Goal: Information Seeking & Learning: Find specific page/section

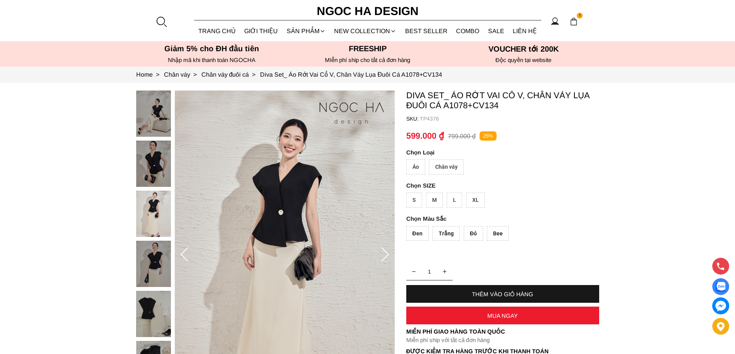
click at [161, 20] on div at bounding box center [161, 22] width 12 height 12
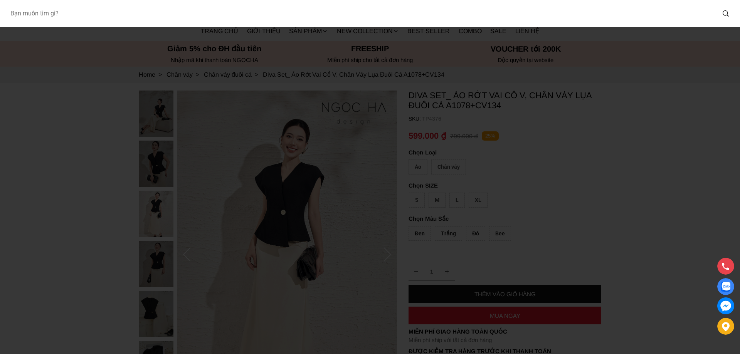
click at [76, 14] on input "Input search Bạn muốn tìm gì?" at bounding box center [360, 14] width 712 height 18
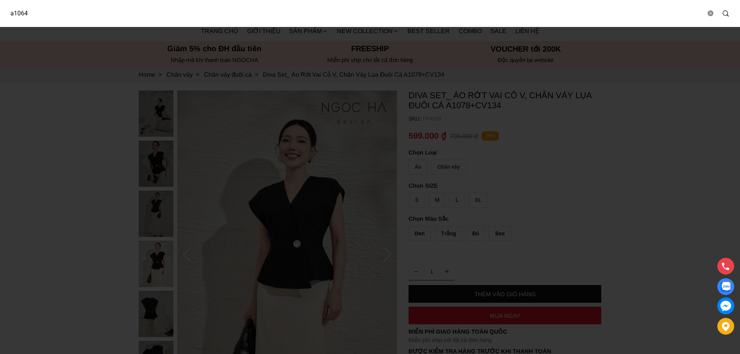
type input "a1064"
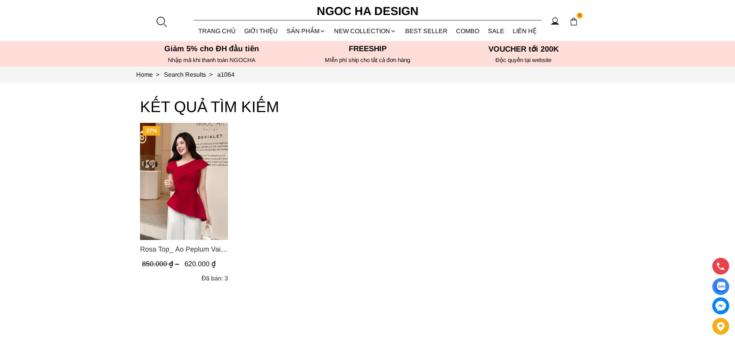
click at [195, 177] on img "Product image - Rosa Top_ Áo Peplum Vai Lệch Xếp Ly Màu Đỏ A1064" at bounding box center [184, 181] width 88 height 117
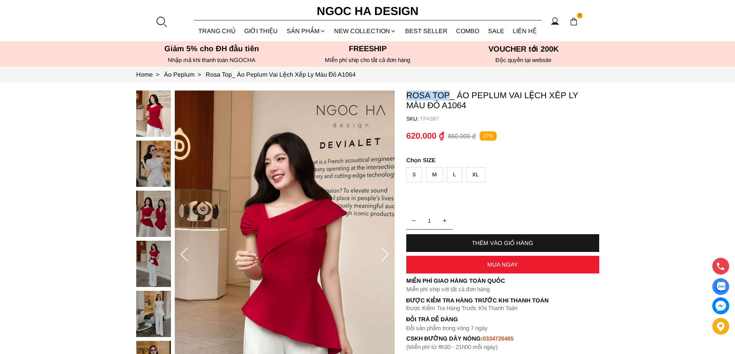
copy p "Rosa Top"
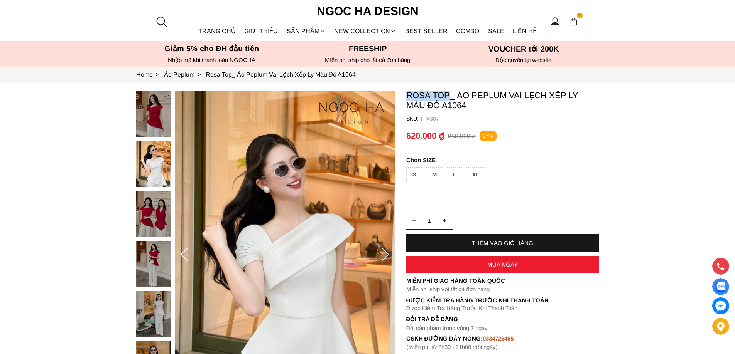
drag, startPoint x: 406, startPoint y: 93, endPoint x: 446, endPoint y: 95, distance: 40.6
click at [446, 95] on p "Rosa Top_ Áo Peplum Vai Lệch Xếp Ly Màu Đỏ A1064" at bounding box center [502, 101] width 193 height 20
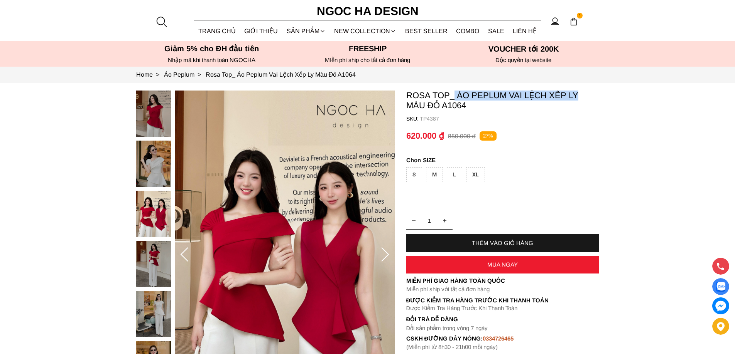
copy p "Áo Peplum Vai Lệch Xếp Ly"
drag, startPoint x: 453, startPoint y: 94, endPoint x: 578, endPoint y: 96, distance: 124.6
click at [578, 96] on p "Rosa Top_ Áo Peplum Vai Lệch Xếp Ly Màu Đỏ A1064" at bounding box center [502, 101] width 193 height 20
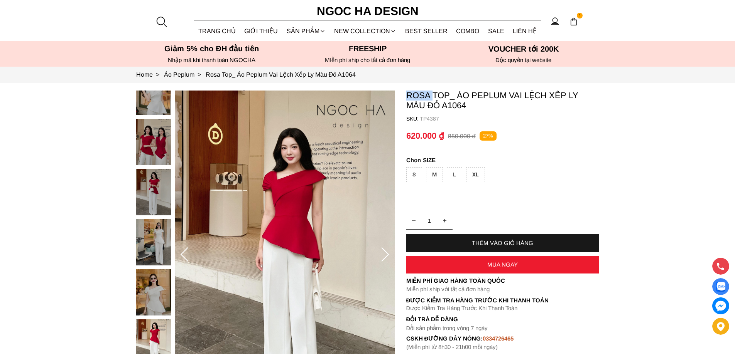
copy p "Rosa"
drag, startPoint x: 405, startPoint y: 96, endPoint x: 430, endPoint y: 93, distance: 24.9
click at [430, 93] on section "Rosa Top_ Áo Peplum Vai Lệch Xếp Ly Màu Đỏ A1064 SKU: TP4387 1 THÊM VÀO GIỎ HÀN…" at bounding box center [367, 255] width 735 height 345
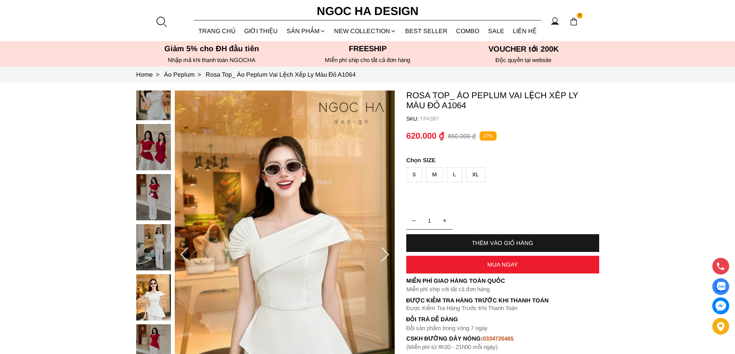
click at [452, 91] on p "Rosa Top_ Áo Peplum Vai Lệch Xếp Ly Màu Đỏ A1064" at bounding box center [502, 101] width 193 height 20
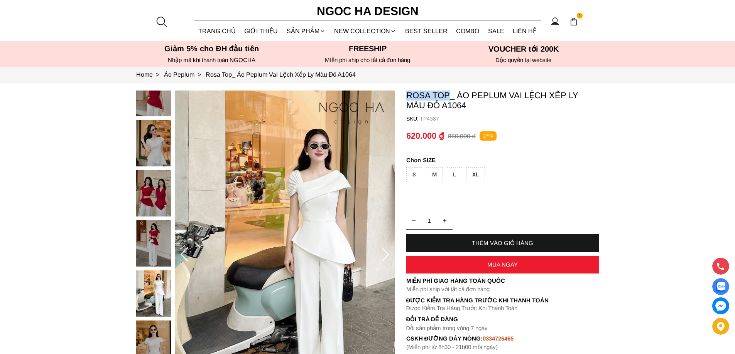
copy p "Rosa Top"
drag, startPoint x: 406, startPoint y: 93, endPoint x: 449, endPoint y: 94, distance: 42.8
click at [449, 94] on p "Rosa Top_ Áo Peplum Vai Lệch Xếp Ly Màu Đỏ A1064" at bounding box center [502, 101] width 193 height 20
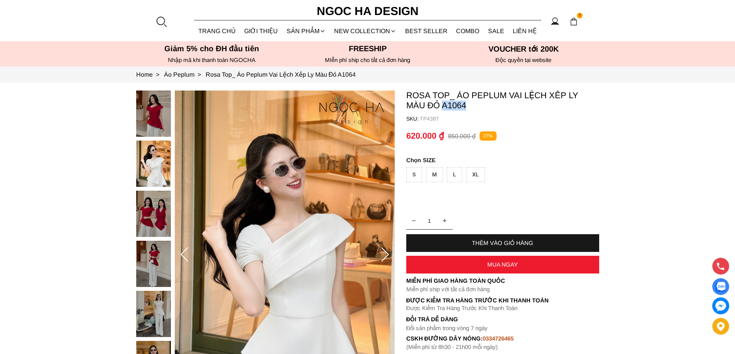
copy p "A1064"
drag, startPoint x: 449, startPoint y: 104, endPoint x: 421, endPoint y: 104, distance: 27.8
click at [421, 104] on p "Rosa Top_ Áo Peplum Vai Lệch Xếp Ly Màu Đỏ A1064" at bounding box center [502, 101] width 193 height 20
